Goal: Task Accomplishment & Management: Use online tool/utility

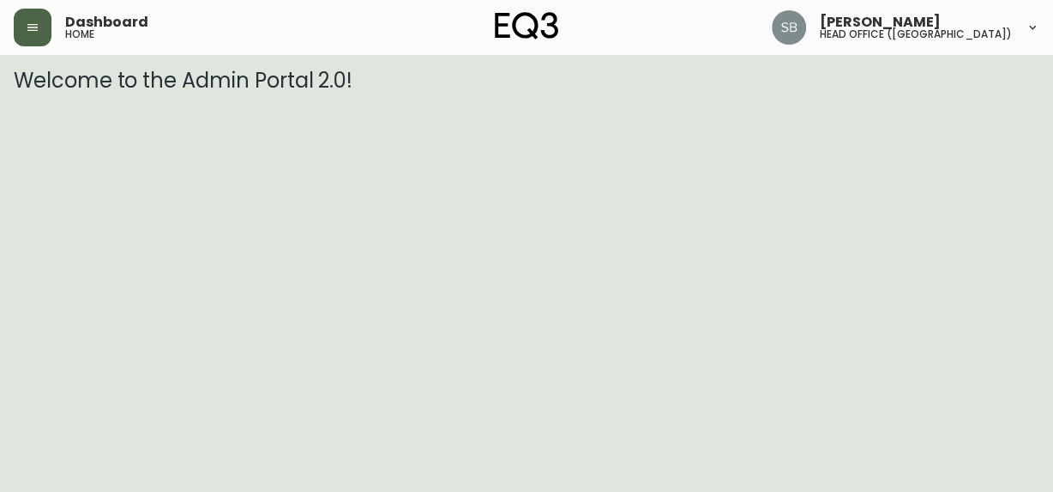
click at [39, 42] on button "button" at bounding box center [33, 28] width 38 height 38
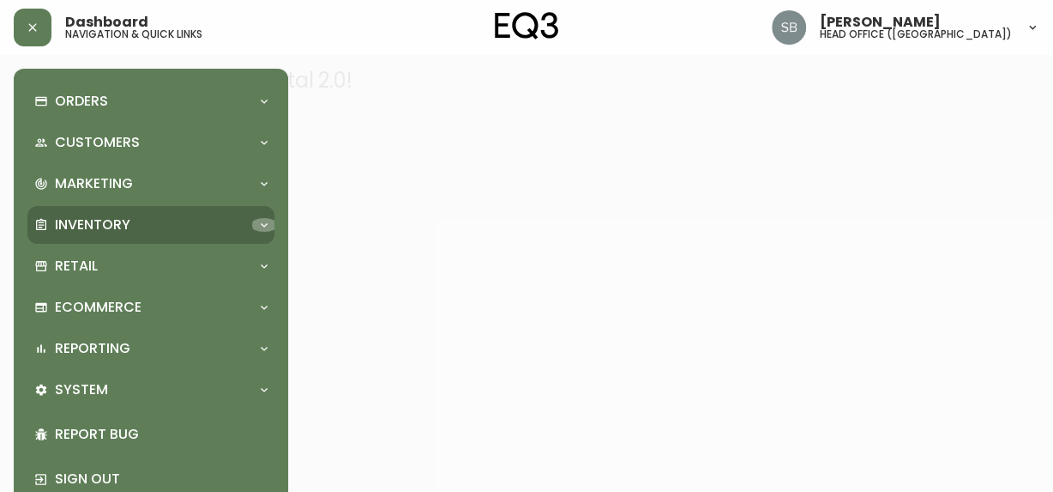
click at [263, 220] on icon at bounding box center [264, 225] width 14 height 14
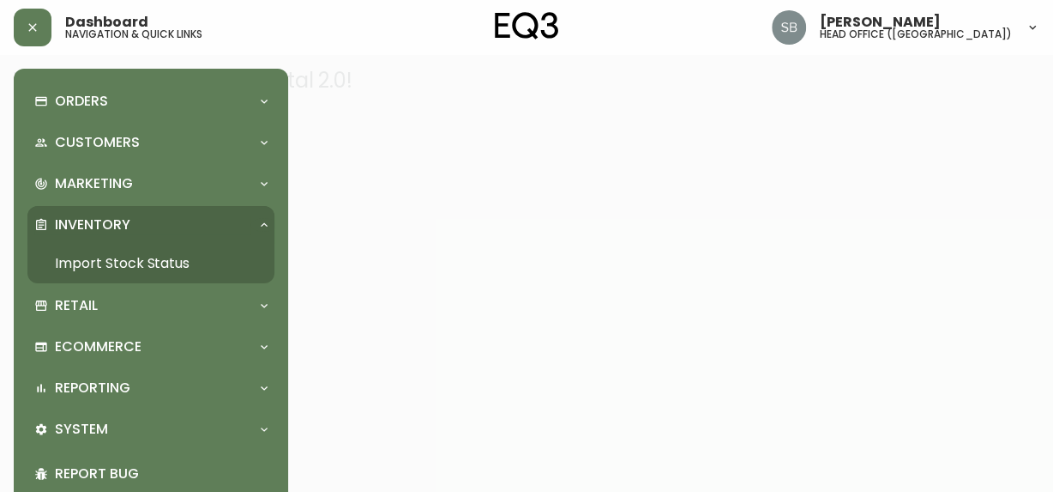
click at [148, 255] on link "Import Stock Status" at bounding box center [150, 263] width 247 height 39
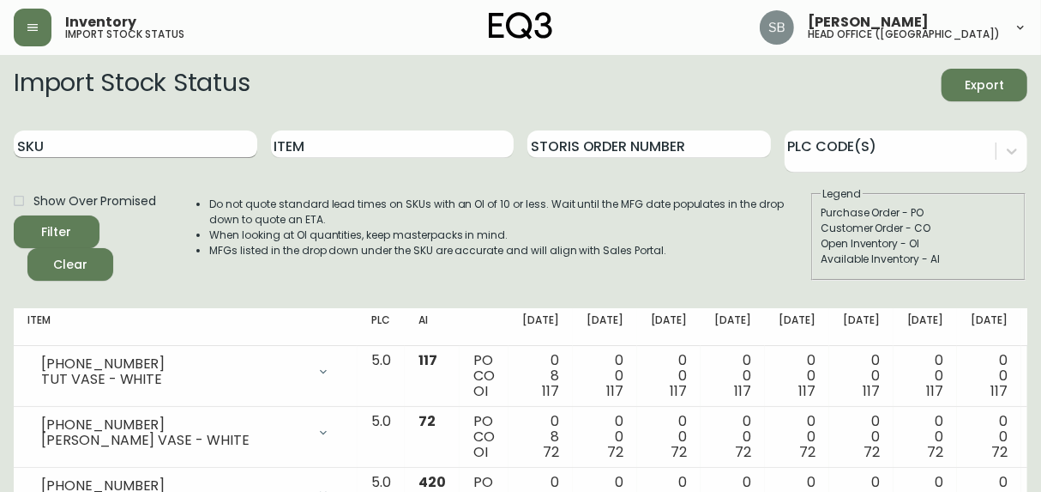
click at [99, 151] on input "SKU" at bounding box center [136, 143] width 244 height 27
type input "7110-"
click at [14, 215] on button "Filter" at bounding box center [57, 231] width 86 height 33
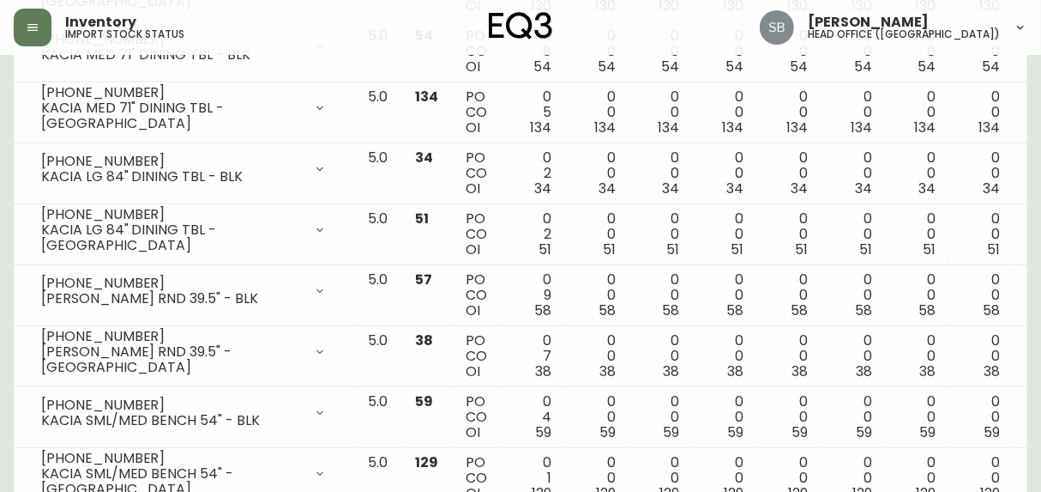
scroll to position [1325, 0]
